Goal: Navigation & Orientation: Find specific page/section

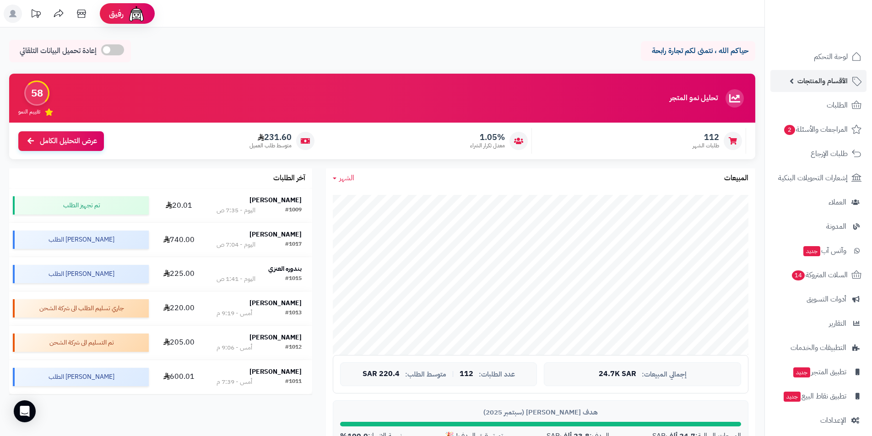
click at [827, 85] on span "الأقسام والمنتجات" at bounding box center [823, 81] width 50 height 13
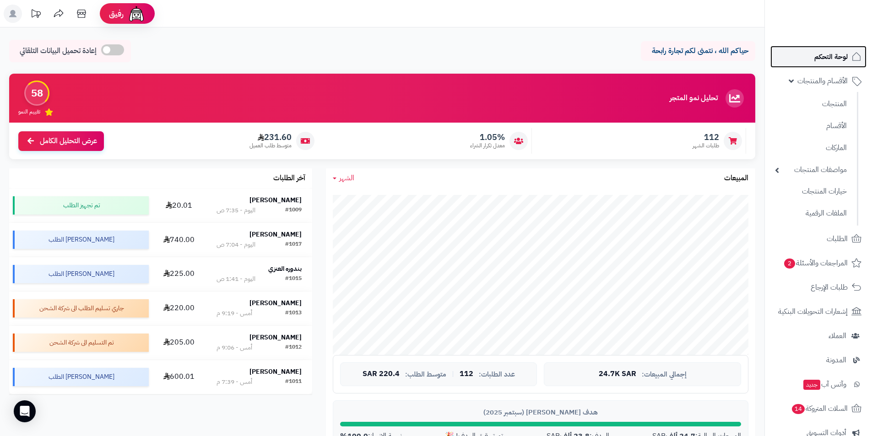
click at [826, 50] on span "لوحة التحكم" at bounding box center [831, 56] width 33 height 13
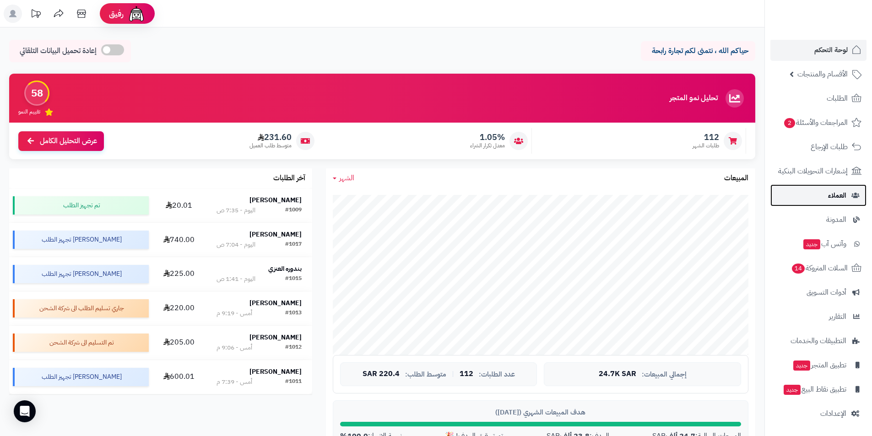
click at [838, 196] on span "العملاء" at bounding box center [837, 195] width 18 height 13
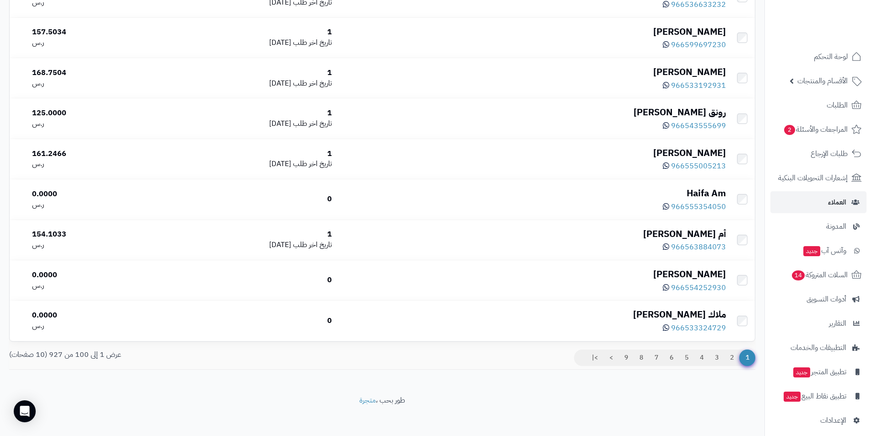
scroll to position [3871, 0]
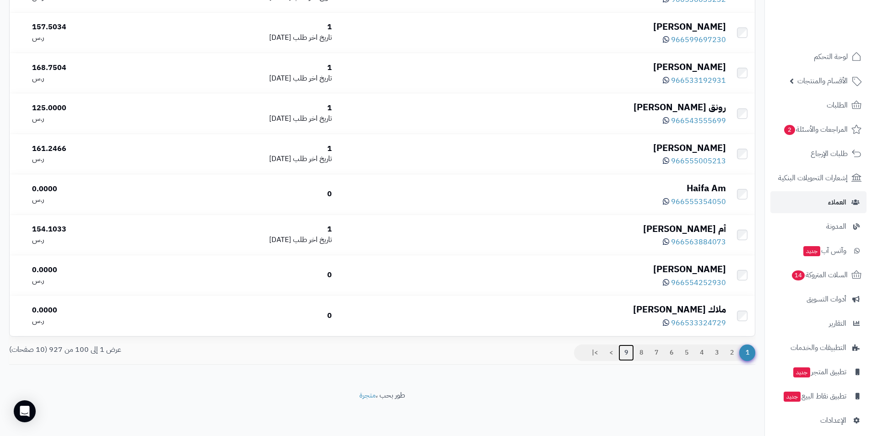
click at [626, 354] on link "9" at bounding box center [627, 353] width 16 height 16
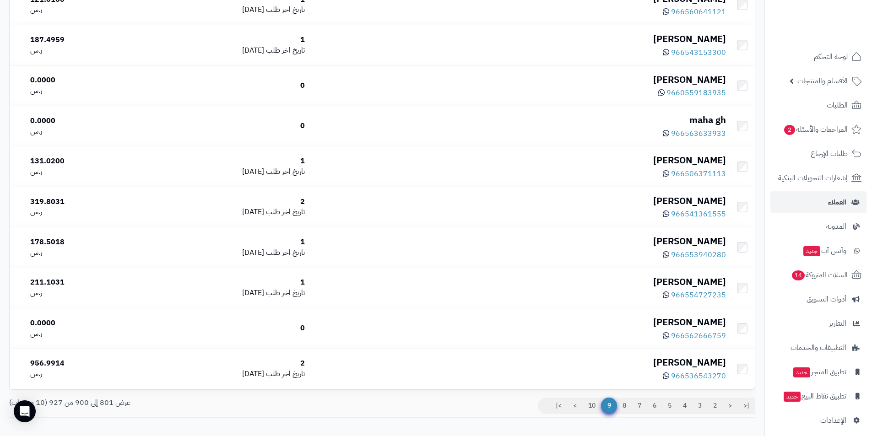
scroll to position [3871, 0]
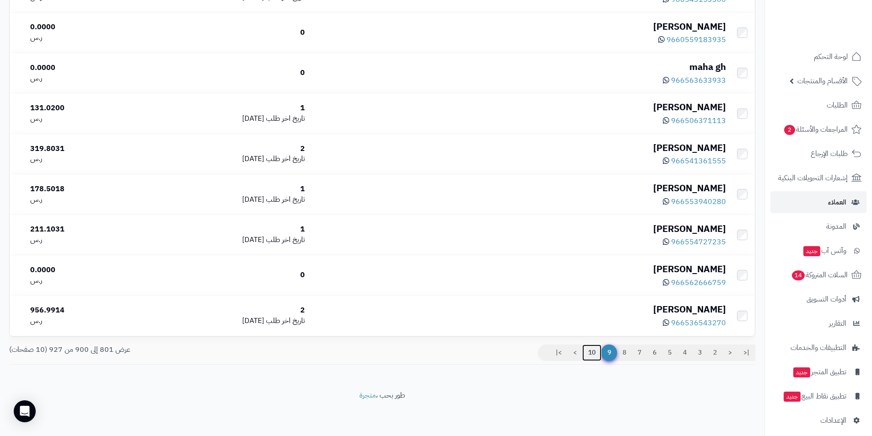
click at [589, 352] on link "10" at bounding box center [592, 353] width 19 height 16
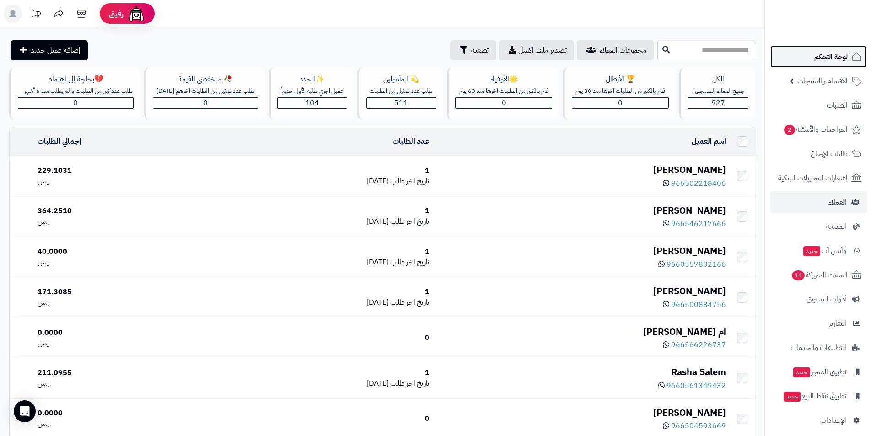
click at [828, 52] on span "لوحة التحكم" at bounding box center [831, 56] width 33 height 13
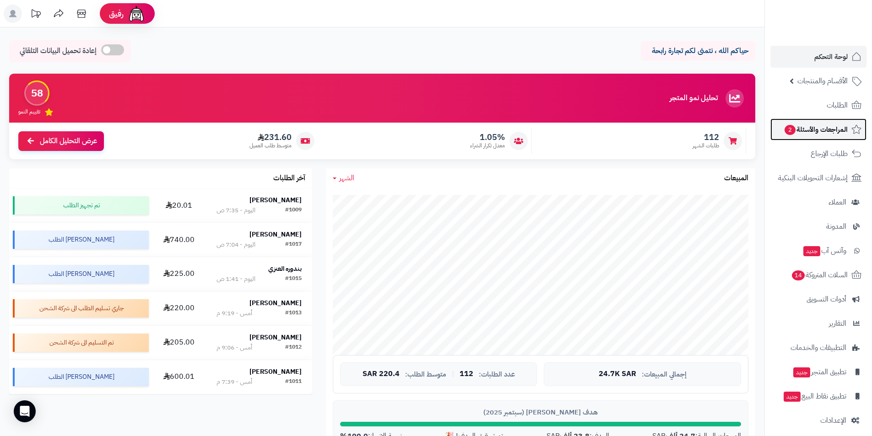
click at [826, 131] on span "المراجعات والأسئلة 2" at bounding box center [816, 129] width 64 height 13
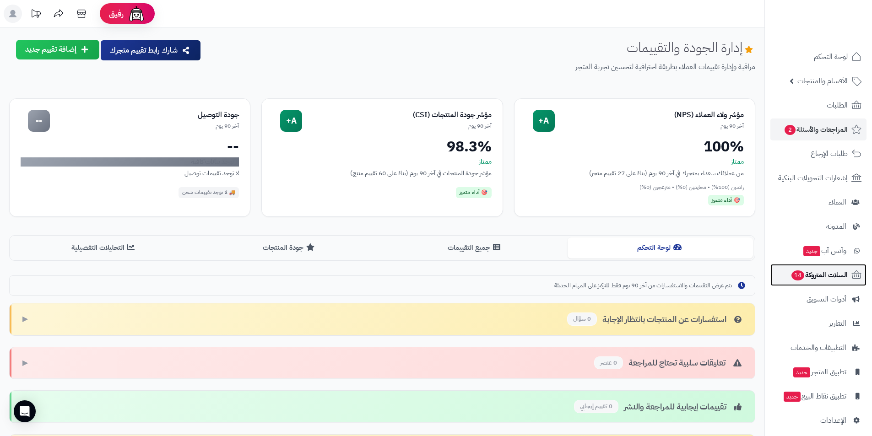
click at [833, 277] on span "السلات المتروكة 14" at bounding box center [819, 275] width 57 height 13
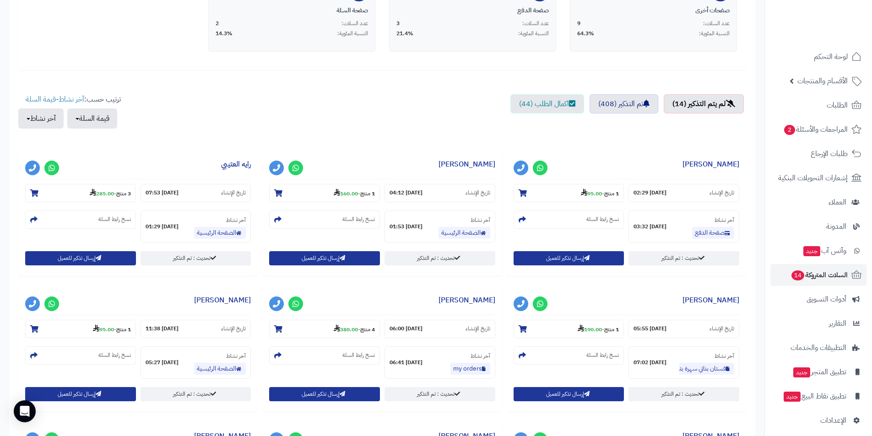
scroll to position [218, 0]
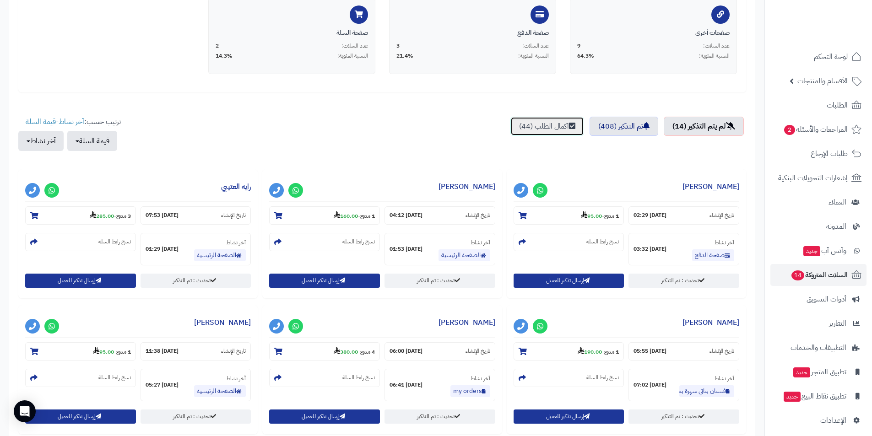
click at [534, 129] on link "اكمال الطلب (44)" at bounding box center [548, 126] width 74 height 19
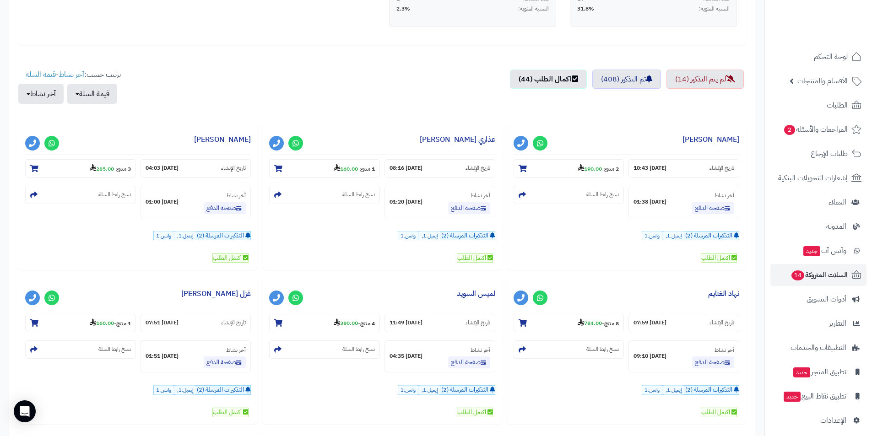
scroll to position [264, 0]
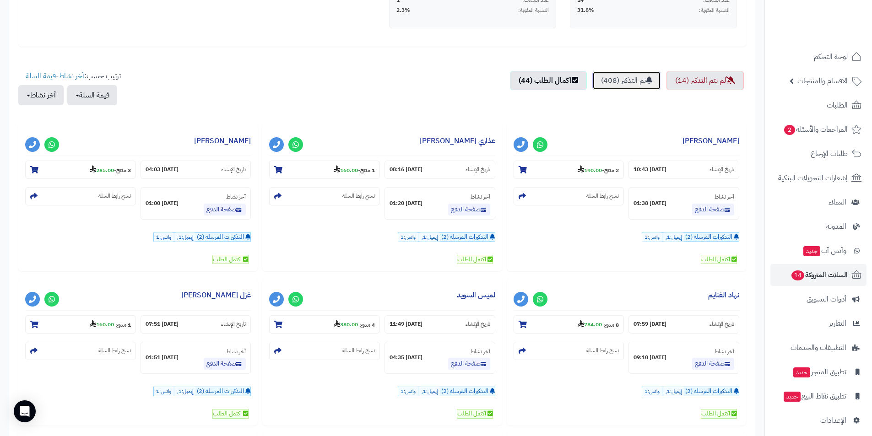
click at [625, 84] on link "تم التذكير (408)" at bounding box center [627, 80] width 69 height 19
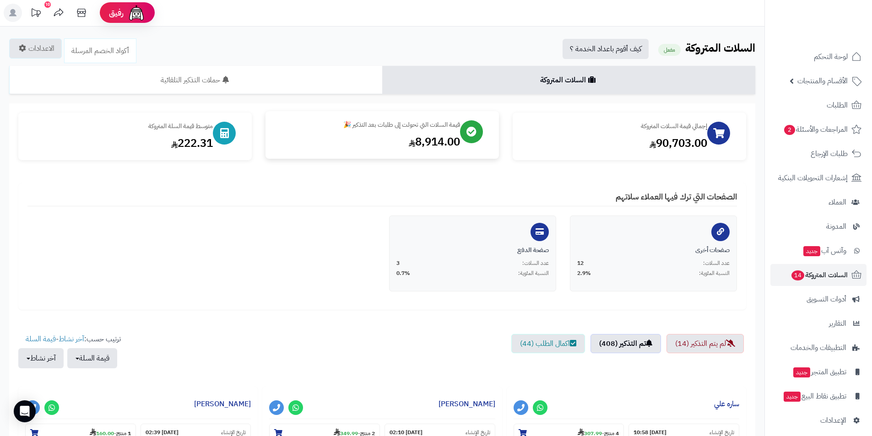
scroll to position [0, 0]
click at [47, 6] on div "10" at bounding box center [47, 5] width 6 height 6
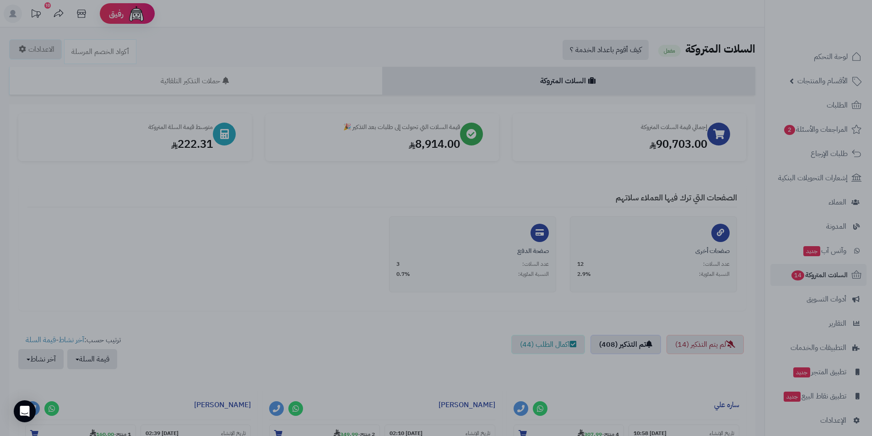
click at [47, 6] on div at bounding box center [436, 218] width 872 height 436
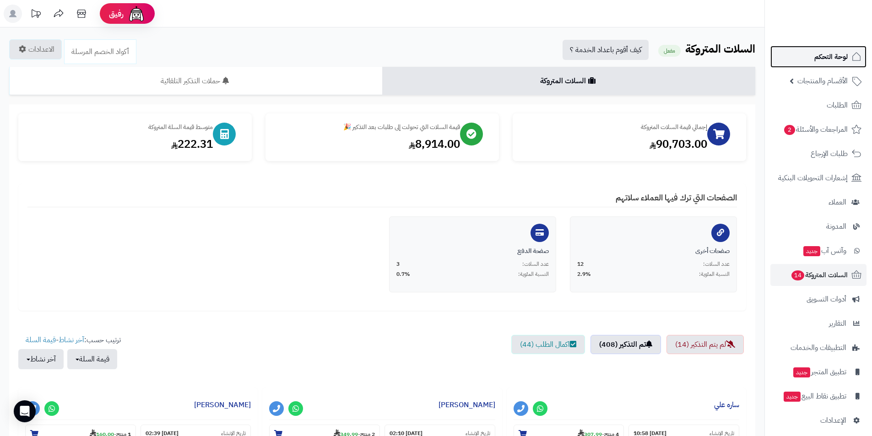
click at [828, 57] on span "لوحة التحكم" at bounding box center [831, 56] width 33 height 13
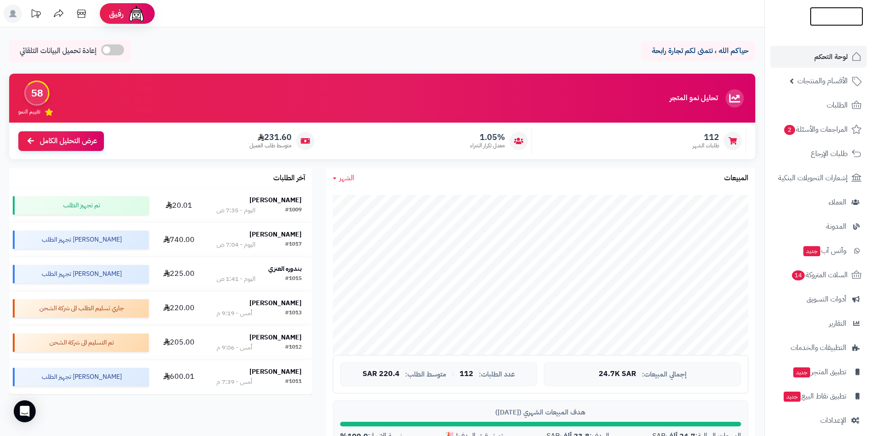
click at [856, 16] on img at bounding box center [837, 16] width 54 height 19
